Goal: Task Accomplishment & Management: Use online tool/utility

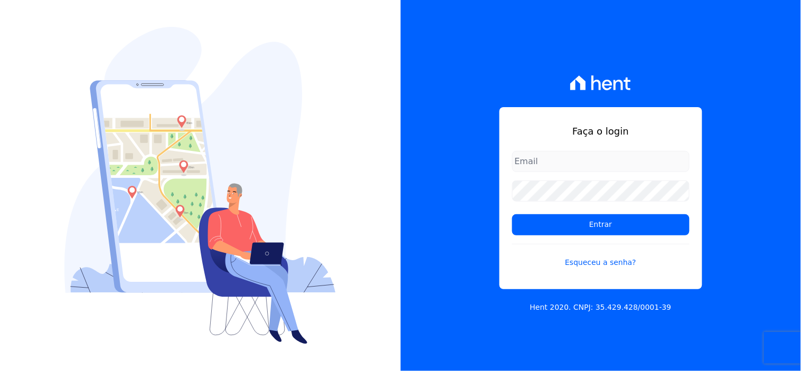
type input "[EMAIL_ADDRESS][DOMAIN_NAME]"
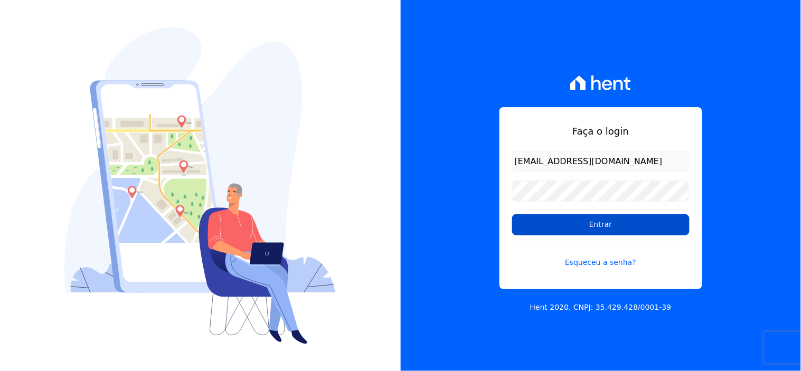
click at [607, 223] on input "Entrar" at bounding box center [600, 224] width 177 height 21
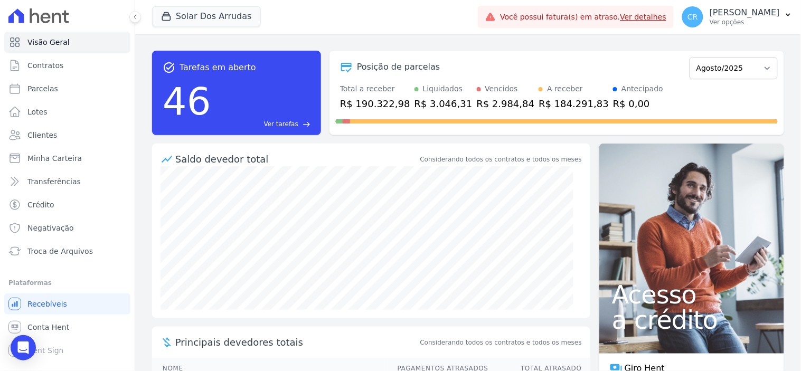
click at [652, 14] on link "Ver detalhes" at bounding box center [643, 17] width 46 height 8
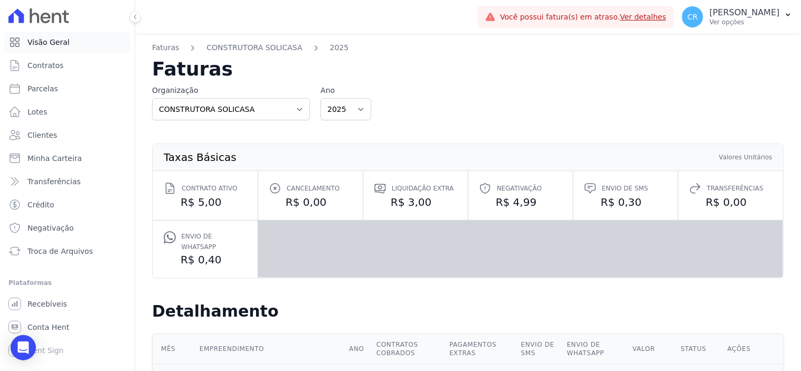
click at [71, 46] on link "Visão Geral" at bounding box center [67, 42] width 126 height 21
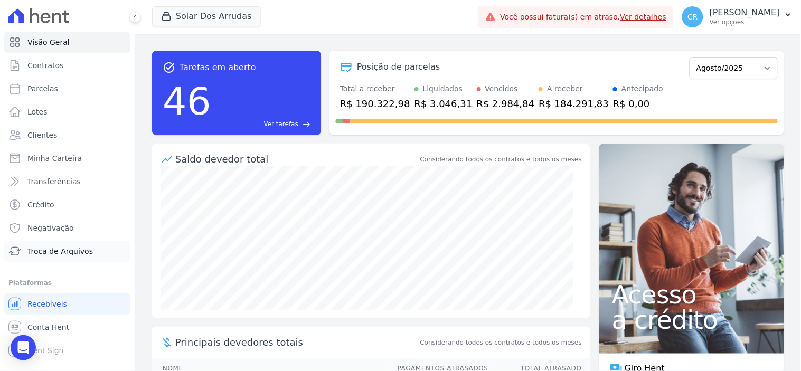
click at [78, 251] on span "Troca de Arquivos" at bounding box center [59, 251] width 65 height 11
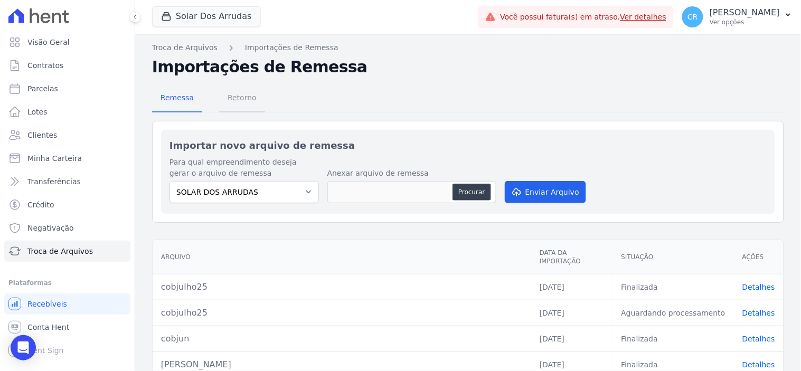
click at [231, 97] on span "Retorno" at bounding box center [242, 97] width 42 height 21
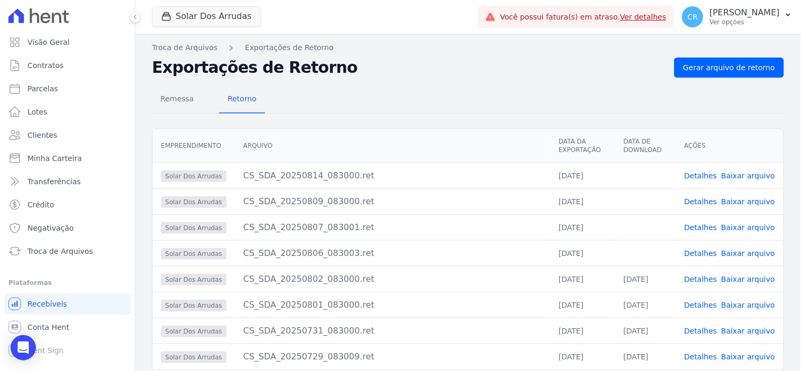
click at [739, 252] on link "Baixar arquivo" at bounding box center [748, 253] width 54 height 8
click at [736, 226] on link "Baixar arquivo" at bounding box center [748, 227] width 54 height 8
click at [760, 203] on link "Baixar arquivo" at bounding box center [748, 201] width 54 height 8
click at [745, 172] on link "Baixar arquivo" at bounding box center [748, 176] width 54 height 8
click at [180, 96] on span "Remessa" at bounding box center [177, 98] width 46 height 21
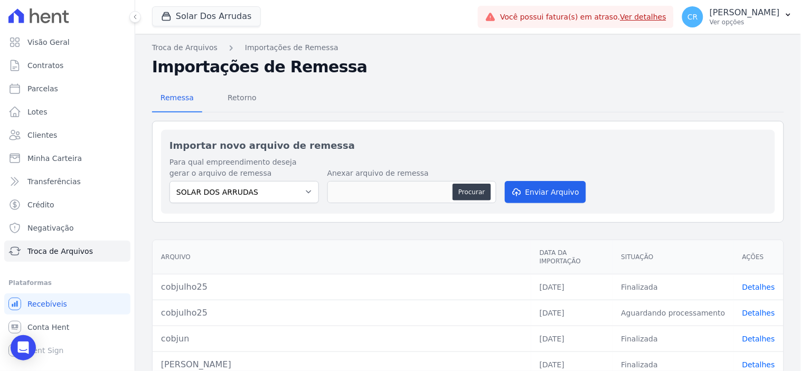
type input "cobset25"
click at [539, 196] on button "Enviar Arquivo" at bounding box center [545, 192] width 81 height 22
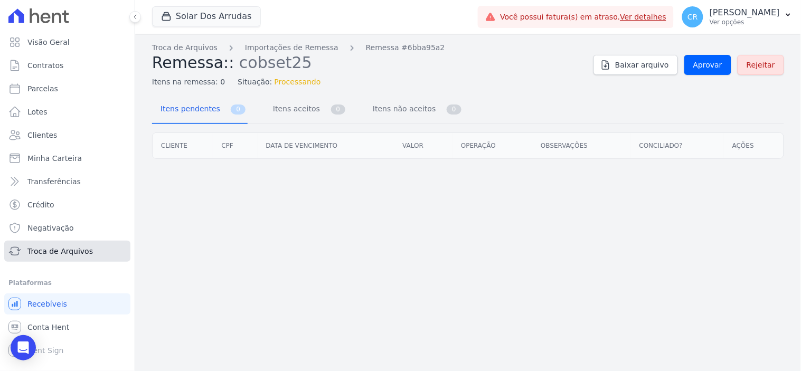
click at [60, 254] on span "Troca de Arquivos" at bounding box center [59, 251] width 65 height 11
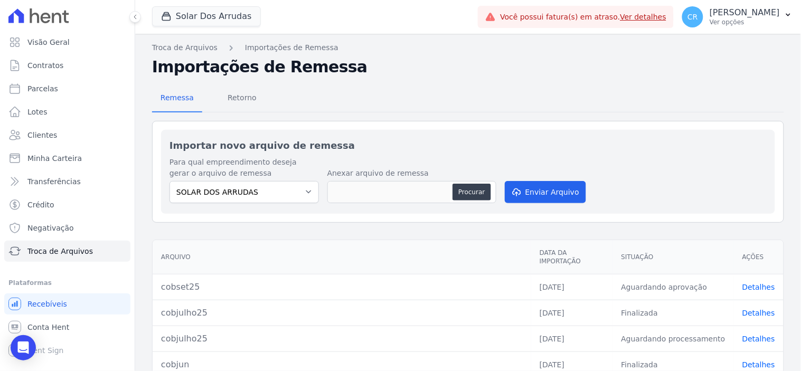
click at [742, 283] on link "Detalhes" at bounding box center [758, 287] width 33 height 8
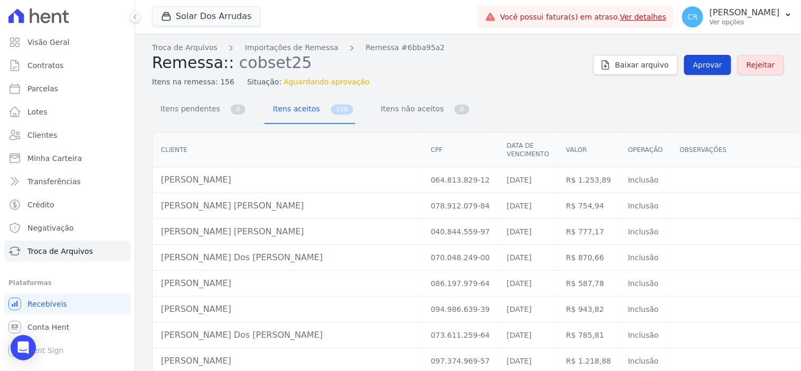
click at [699, 63] on span "Aprovar" at bounding box center [707, 65] width 29 height 11
click at [64, 326] on span "Conta Hent" at bounding box center [48, 327] width 42 height 11
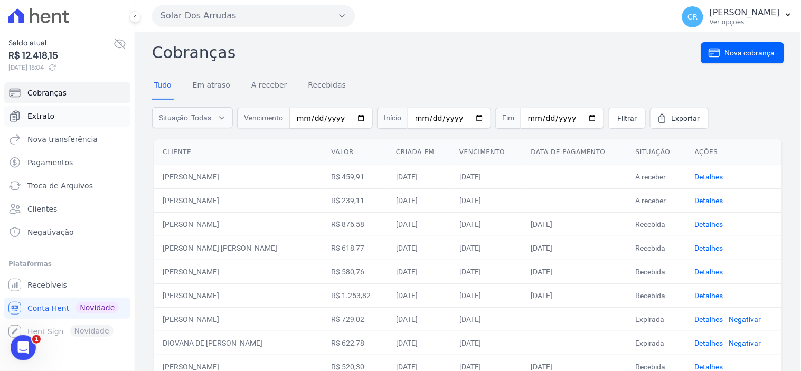
click at [67, 119] on link "Extrato" at bounding box center [67, 116] width 126 height 21
